Goal: Find contact information: Find contact information

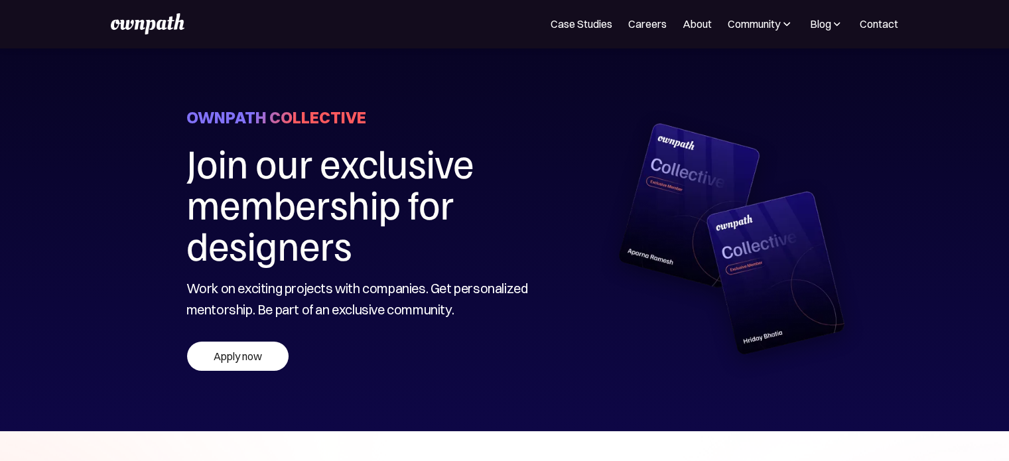
click at [167, 20] on img at bounding box center [147, 23] width 73 height 21
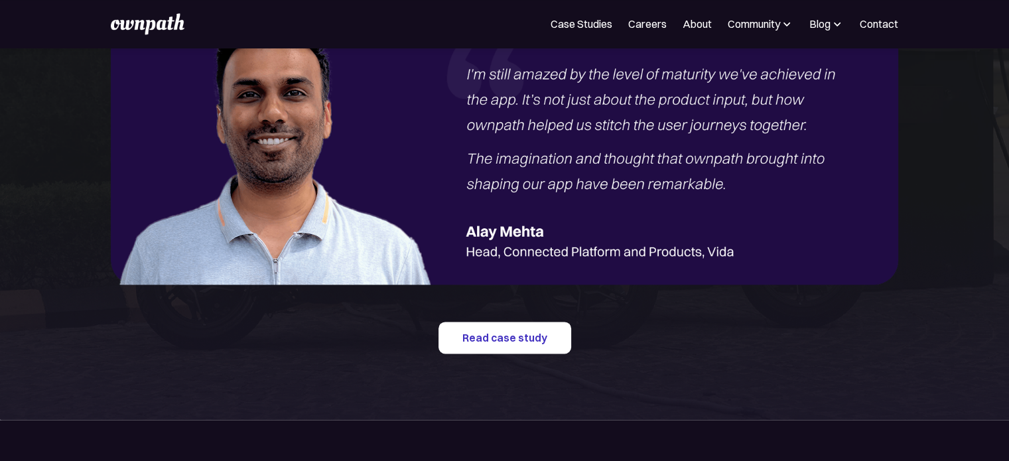
scroll to position [1659, 0]
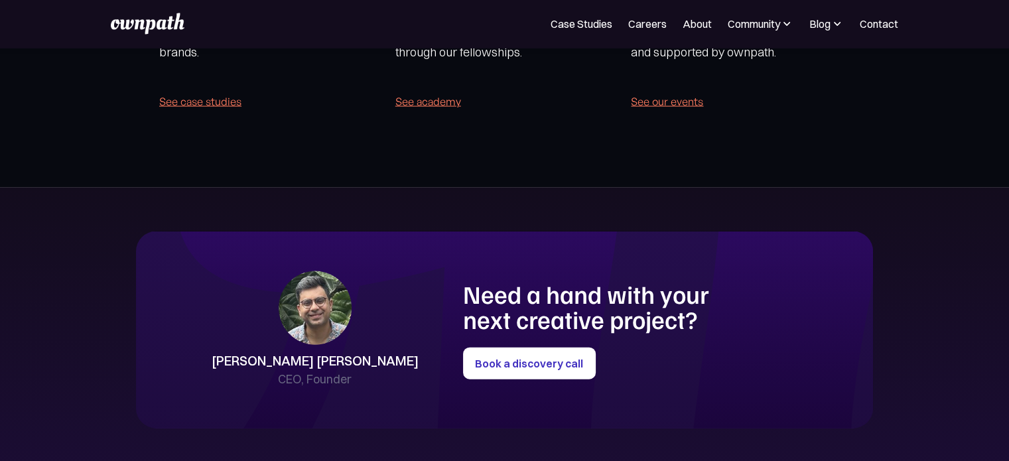
scroll to position [2915, 0]
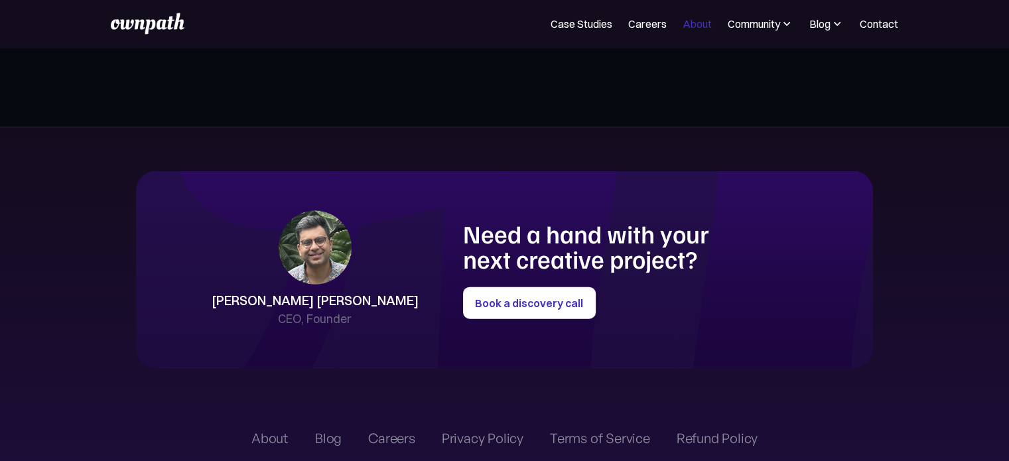
click at [693, 19] on link "About" at bounding box center [697, 24] width 29 height 16
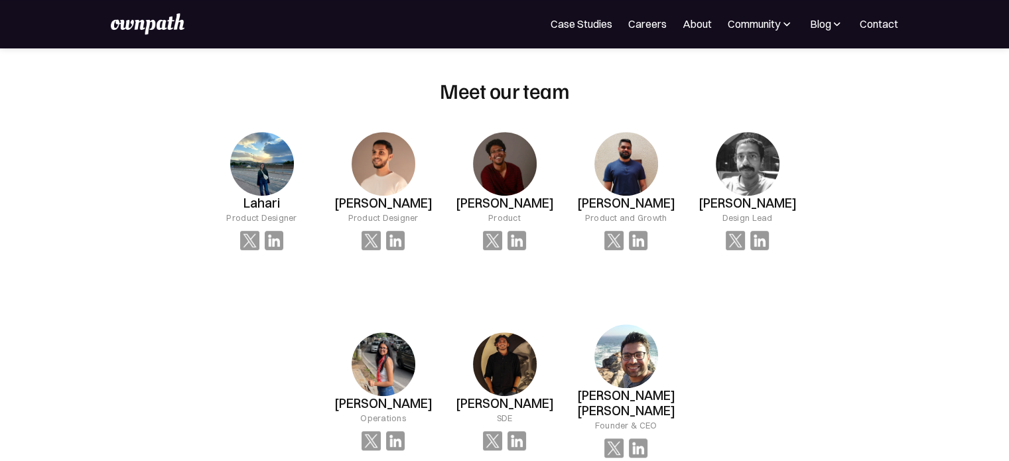
scroll to position [890, 0]
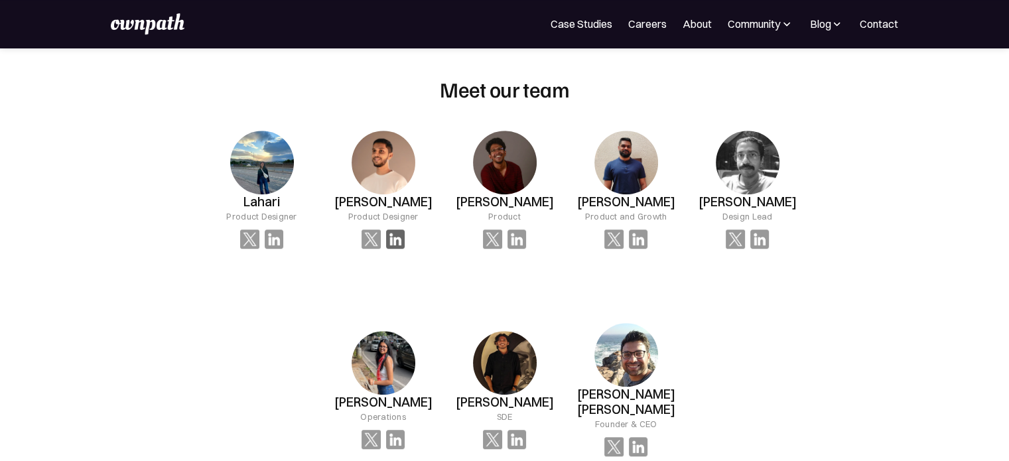
click at [402, 238] on img at bounding box center [395, 239] width 19 height 19
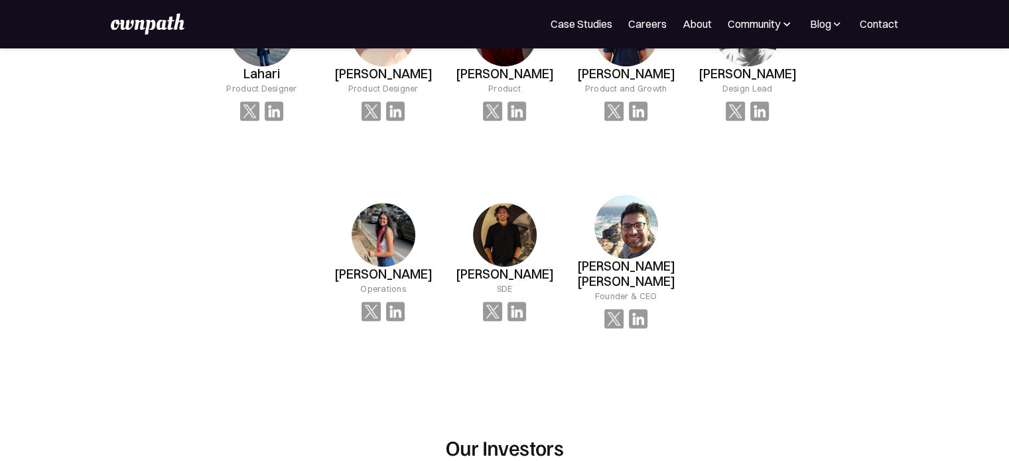
scroll to position [823, 0]
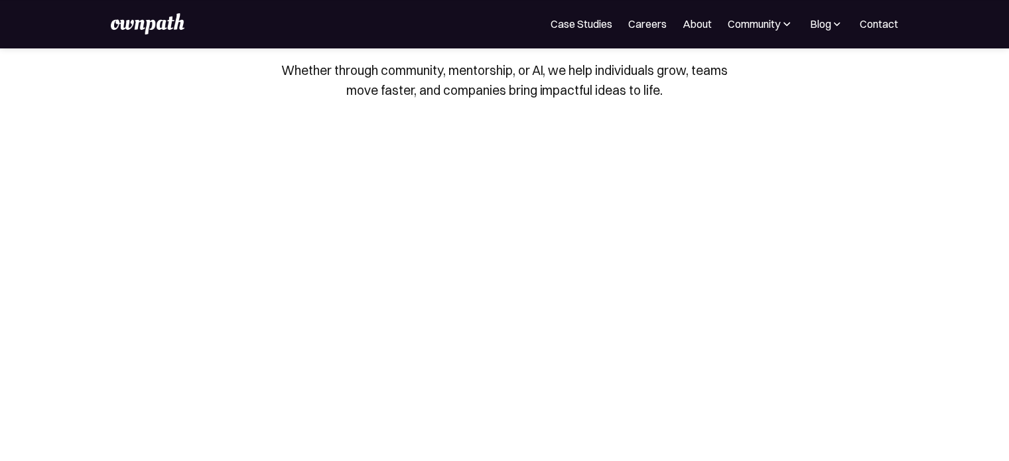
scroll to position [199, 0]
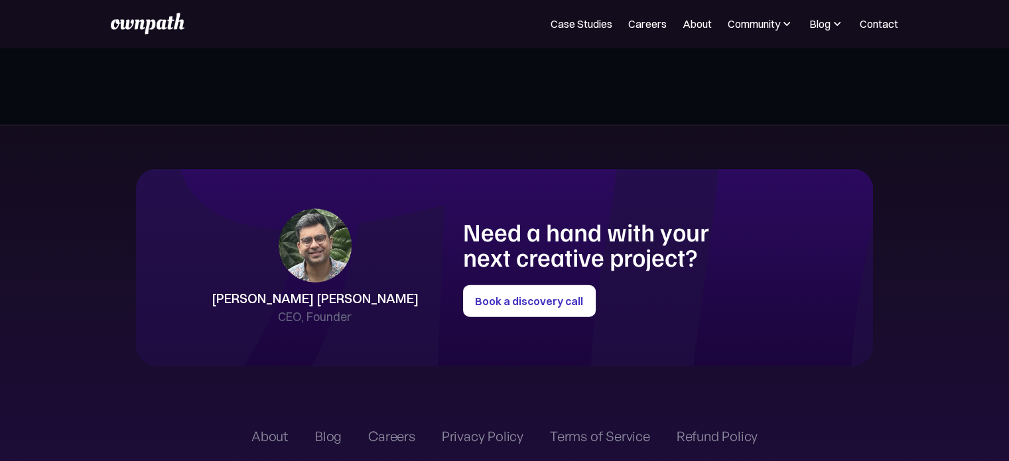
scroll to position [2919, 0]
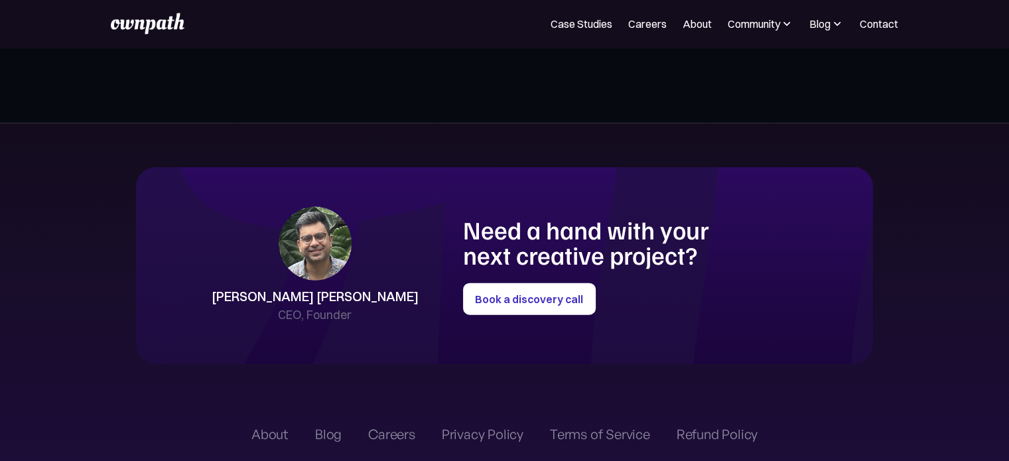
click at [393, 294] on div "[PERSON_NAME] [PERSON_NAME]" at bounding box center [315, 296] width 207 height 19
click at [531, 231] on h1 "Need a hand with your next creative project?" at bounding box center [605, 242] width 284 height 50
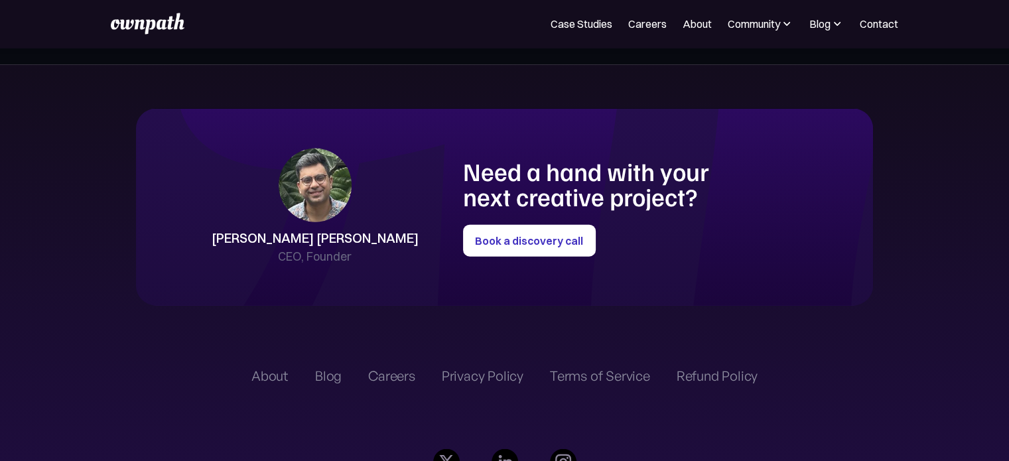
scroll to position [3161, 0]
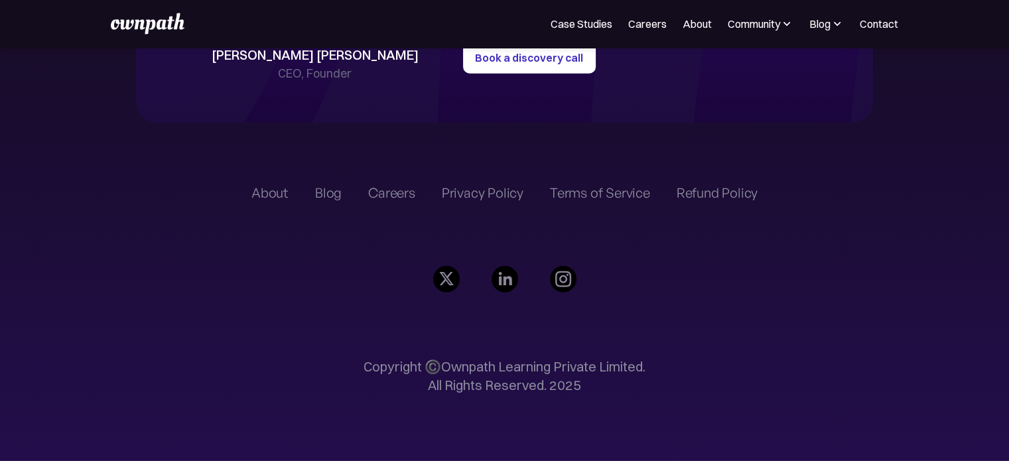
click at [511, 279] on img at bounding box center [505, 279] width 27 height 27
